Goal: Task Accomplishment & Management: Use online tool/utility

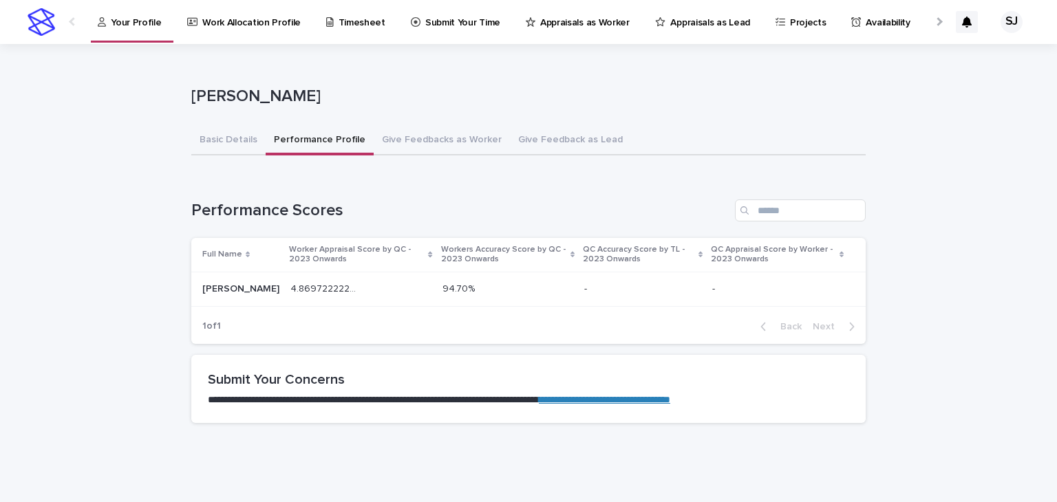
click at [311, 285] on p "4.869722222222222" at bounding box center [326, 288] width 72 height 14
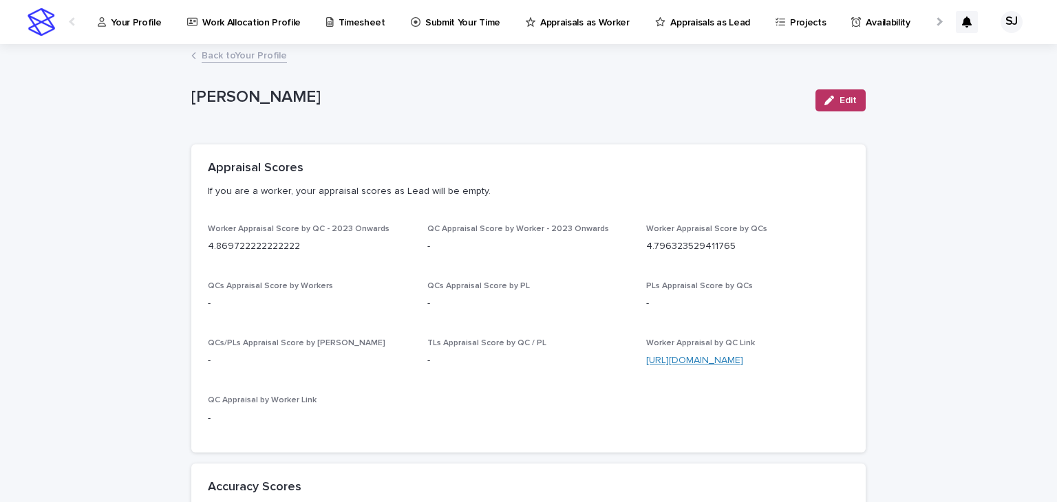
click at [704, 361] on link "[URL][DOMAIN_NAME]" at bounding box center [694, 361] width 97 height 10
click at [134, 23] on p "Your Profile" at bounding box center [136, 14] width 50 height 29
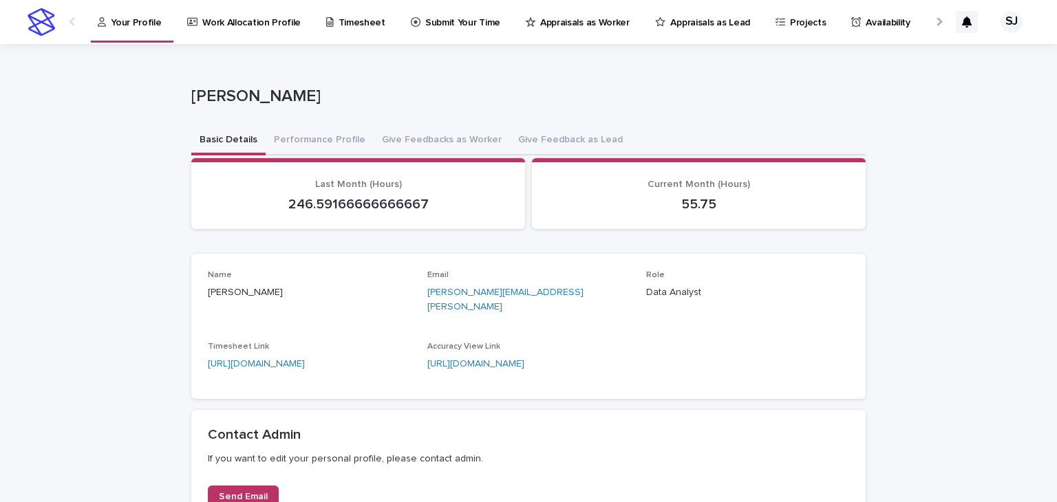
click at [347, 15] on p "Timesheet" at bounding box center [361, 14] width 47 height 29
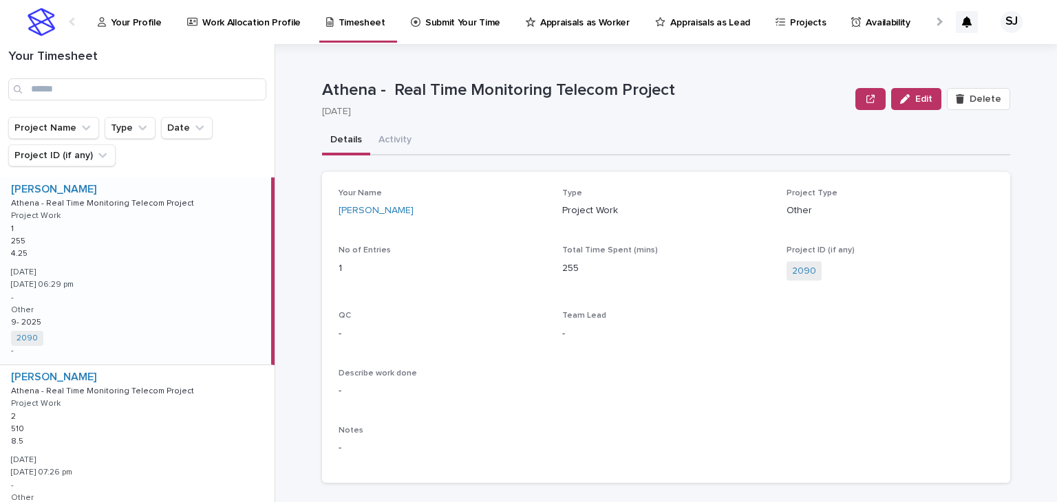
click at [440, 24] on p "Submit Your Time" at bounding box center [462, 14] width 75 height 29
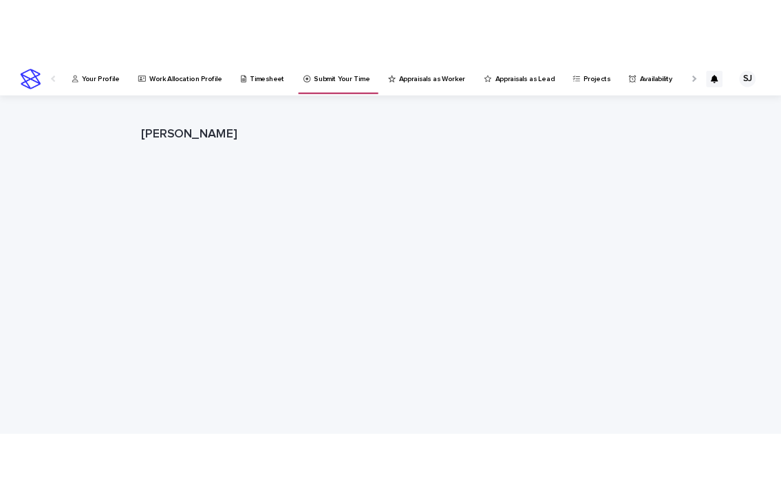
scroll to position [12, 0]
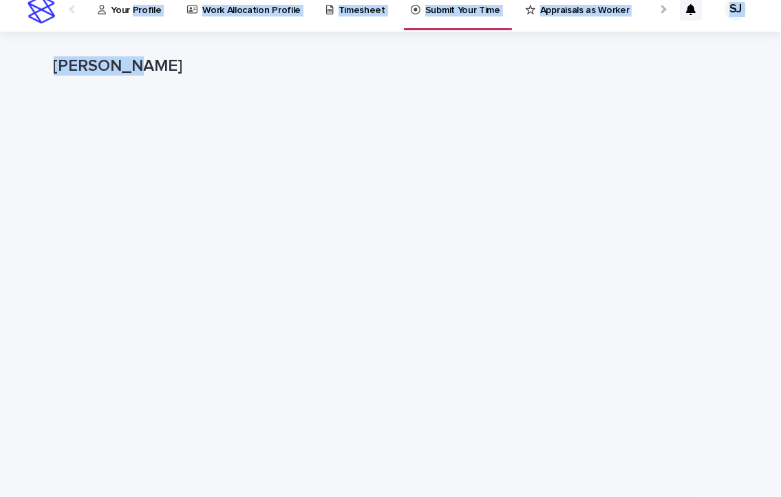
drag, startPoint x: 134, startPoint y: 41, endPoint x: 134, endPoint y: 14, distance: 26.1
click at [134, 14] on div "Your Profile Work Allocation Profile Timesheet Submit Your Time Appraisals as W…" at bounding box center [390, 307] width 781 height 639
click at [134, 14] on p "Your Profile" at bounding box center [136, 2] width 50 height 29
